Goal: Information Seeking & Learning: Compare options

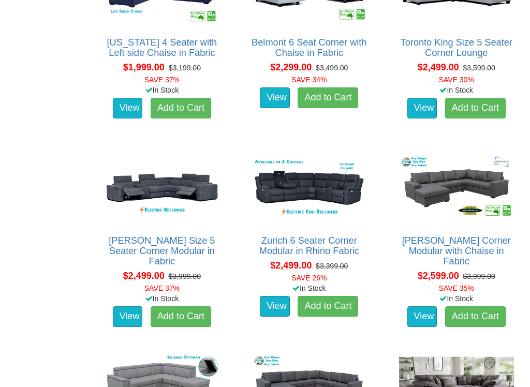
scroll to position [860, 0]
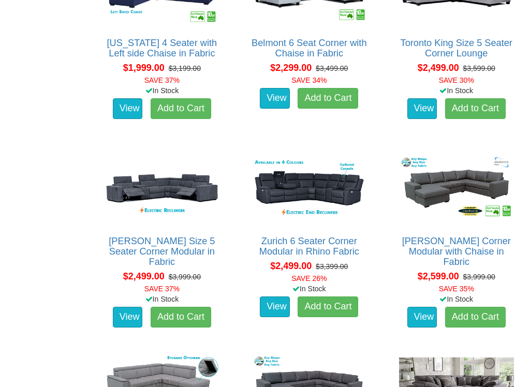
click at [296, 236] on link "Zurich 6 Seater Corner Modular in Rhino Fabric" at bounding box center [309, 246] width 100 height 21
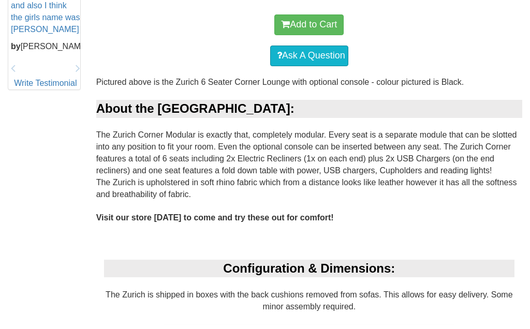
scroll to position [509, 0]
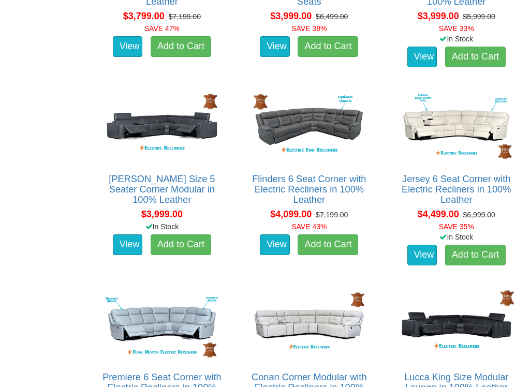
scroll to position [2111, 0]
click at [466, 174] on link "Jersey 6 Seat Corner with Electric Recliners in 100% Leather" at bounding box center [455, 189] width 109 height 31
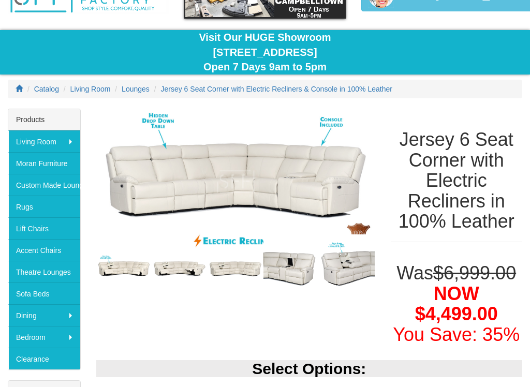
scroll to position [66, 0]
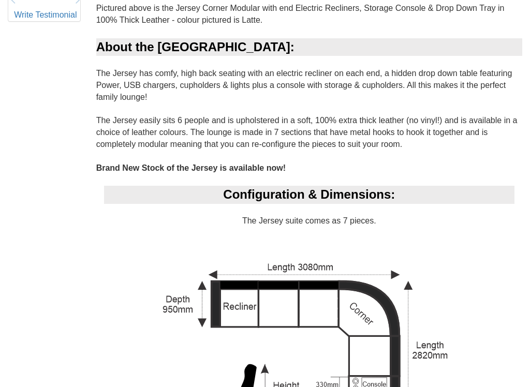
click at [502, 203] on div "Configuration & Dimensions: The Jersey suite comes as 7 pieces. Jersey Corner C…" at bounding box center [309, 335] width 426 height 299
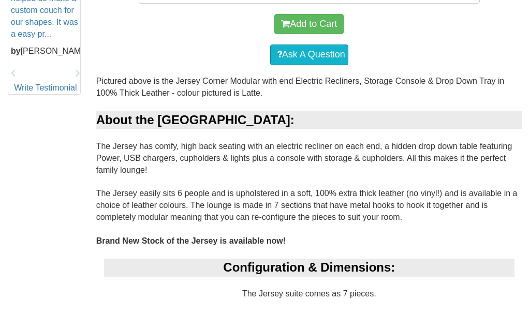
scroll to position [542, 0]
